Goal: Task Accomplishment & Management: Use online tool/utility

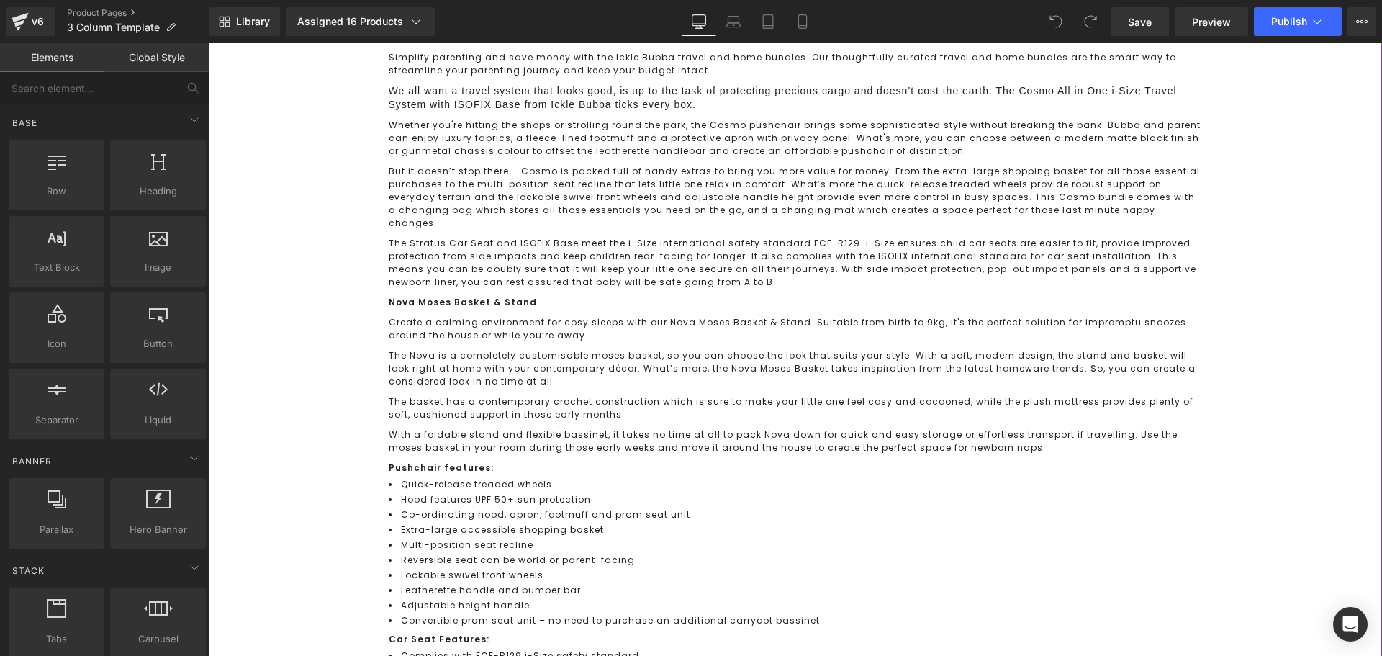
scroll to position [864, 0]
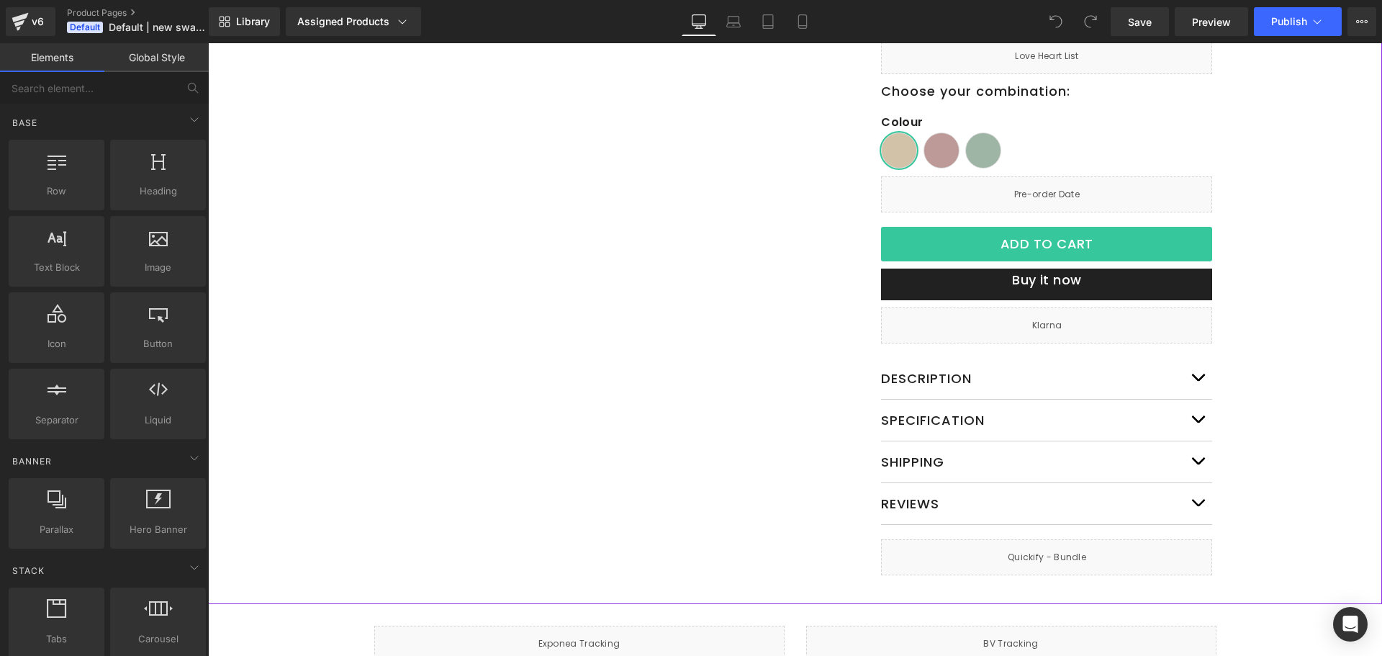
scroll to position [432, 0]
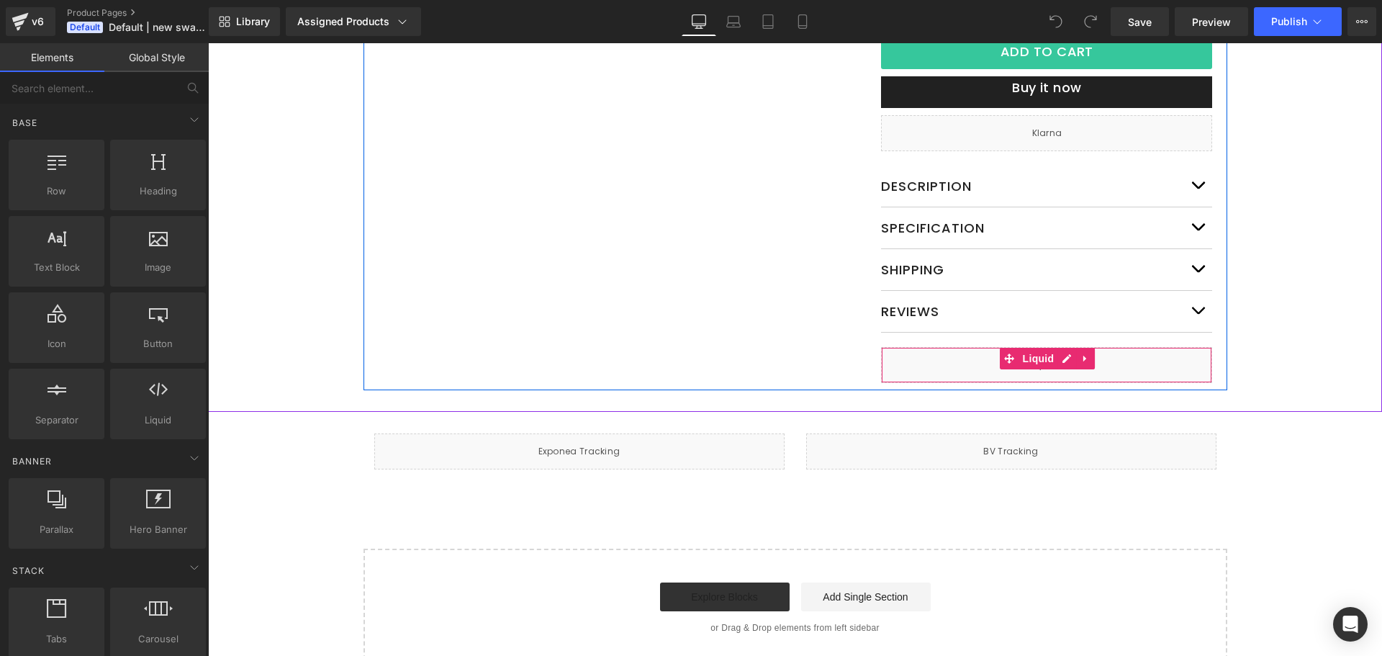
click at [1185, 371] on div "Liquid" at bounding box center [1046, 365] width 331 height 36
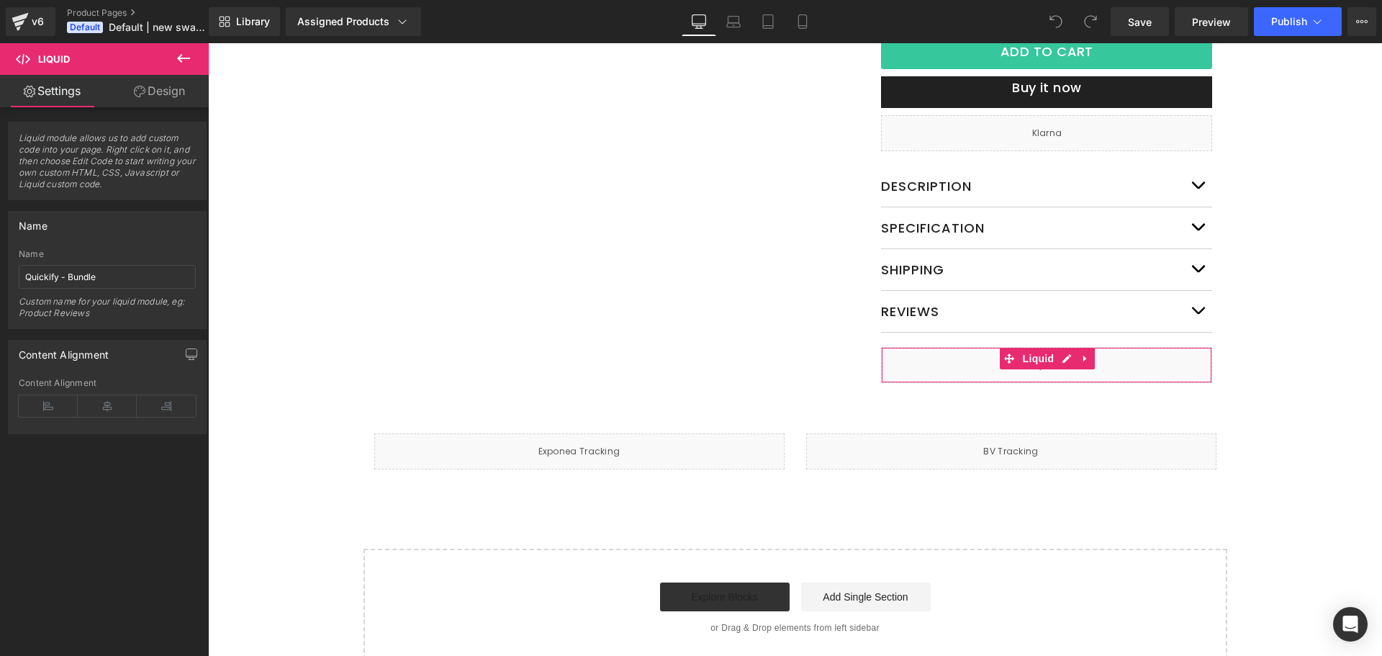
click at [145, 82] on link "Design" at bounding box center [159, 91] width 104 height 32
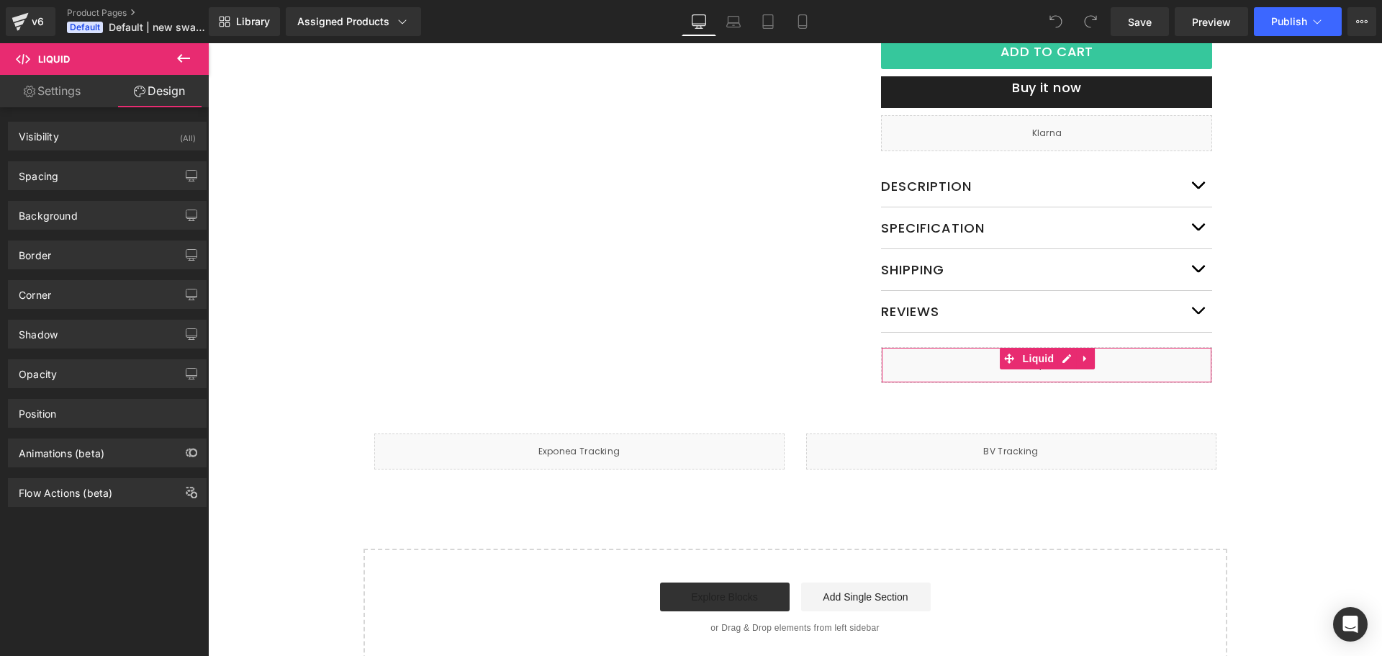
click at [63, 95] on link "Settings" at bounding box center [52, 91] width 104 height 32
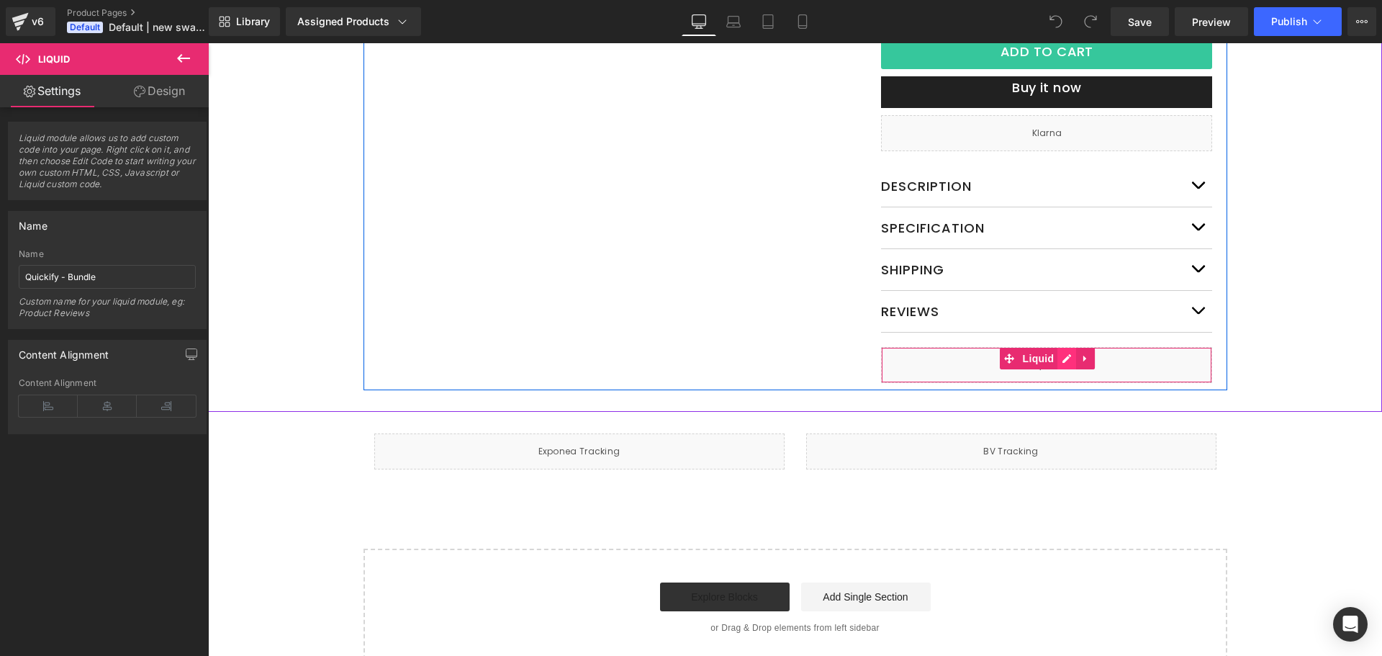
click at [1057, 364] on div "Liquid" at bounding box center [1046, 365] width 331 height 36
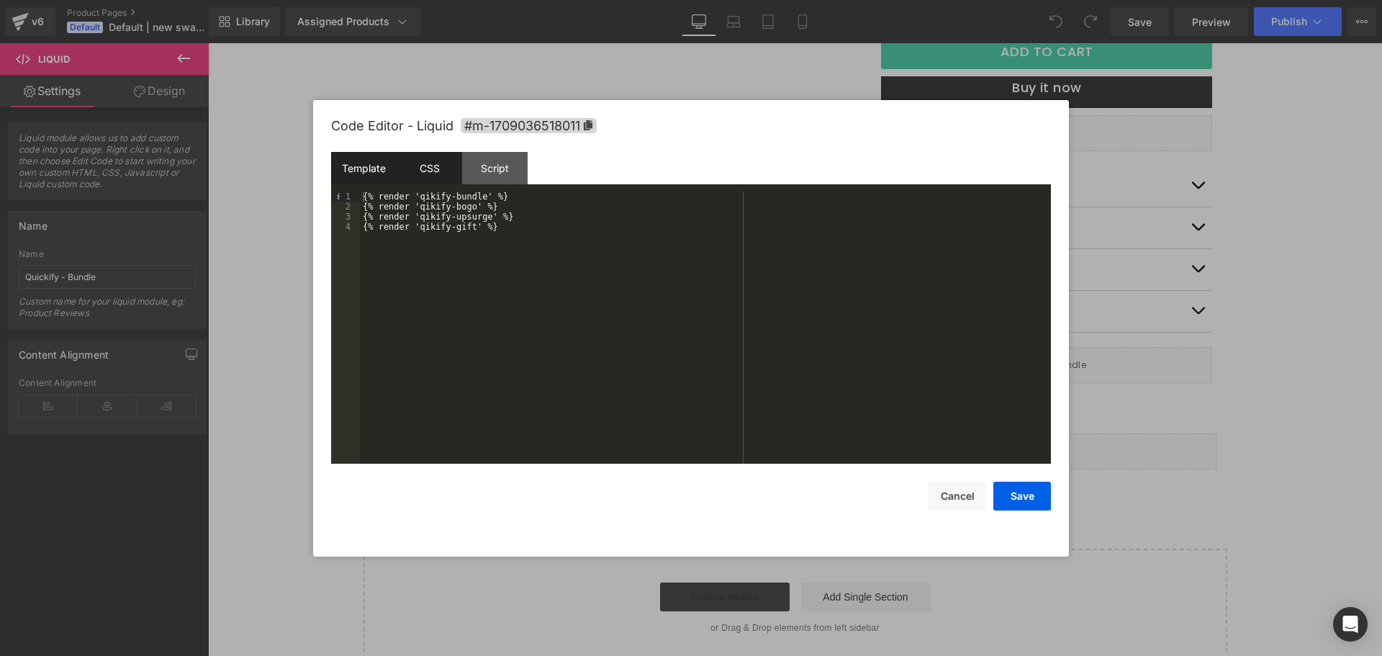
click at [409, 168] on div "CSS" at bounding box center [430, 168] width 66 height 32
click at [490, 168] on div "Script" at bounding box center [495, 168] width 66 height 32
click at [353, 170] on div "Template" at bounding box center [364, 168] width 66 height 32
click at [947, 508] on button "Cancel" at bounding box center [958, 496] width 58 height 29
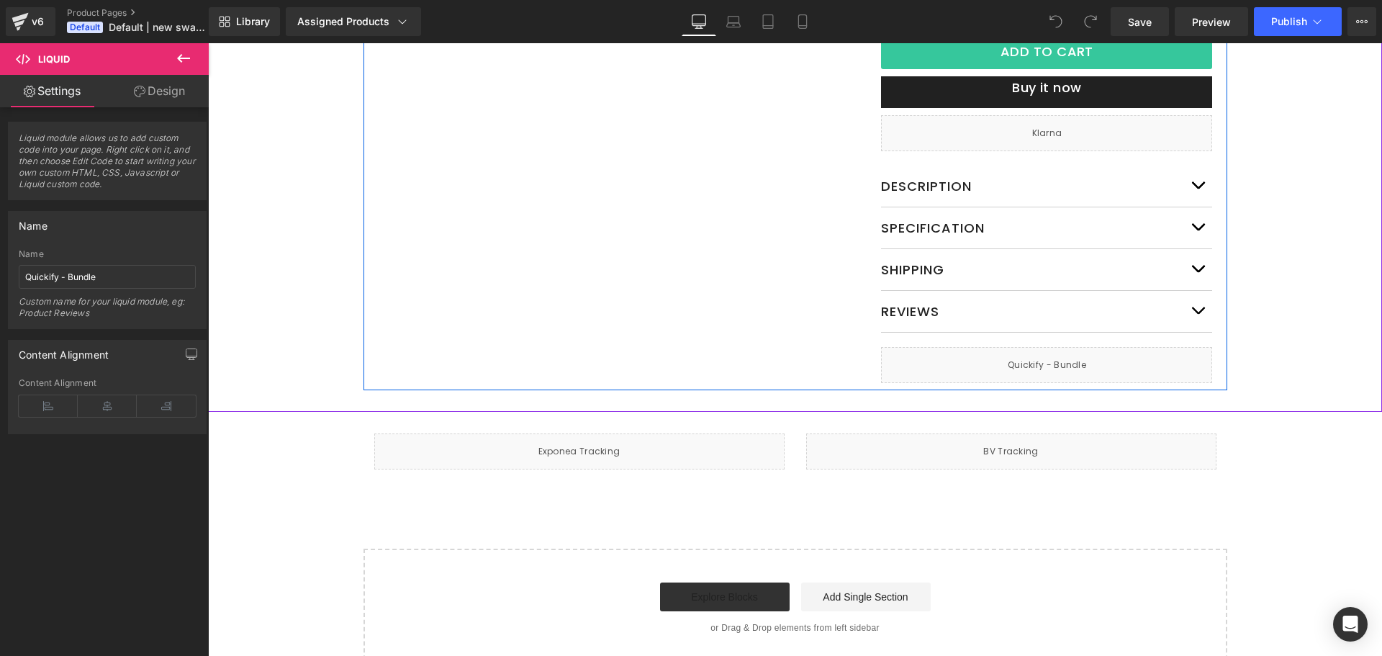
click at [1062, 367] on div "Liquid" at bounding box center [1046, 365] width 331 height 36
